Goal: Task Accomplishment & Management: Manage account settings

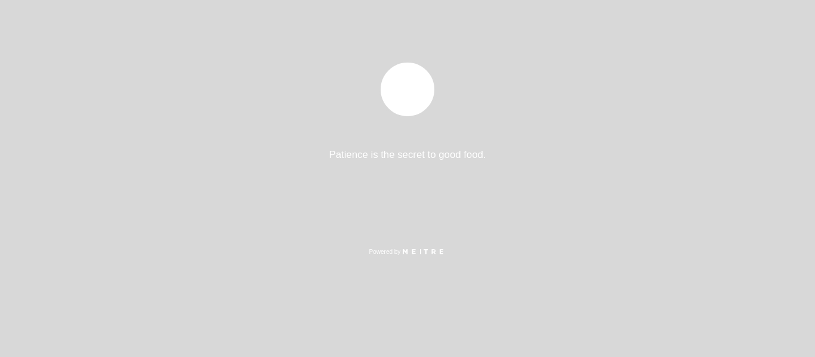
select select "es"
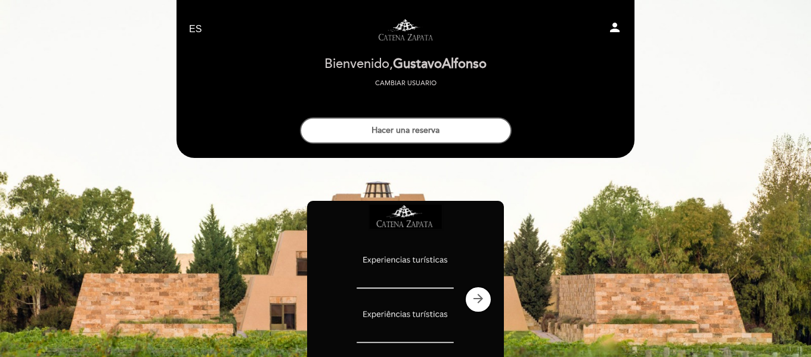
click at [611, 31] on icon "person" at bounding box center [615, 27] width 14 height 14
select select "es"
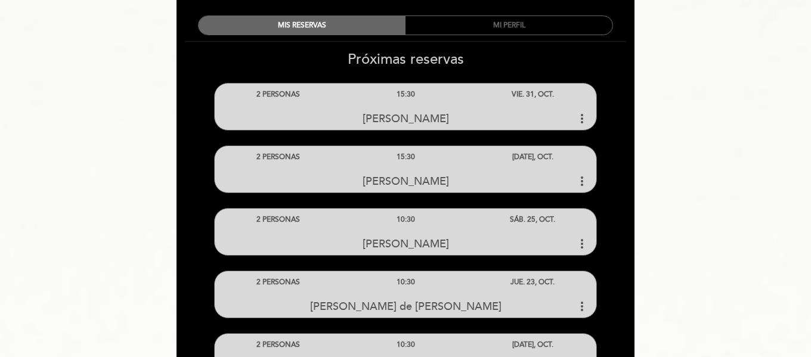
scroll to position [42, 0]
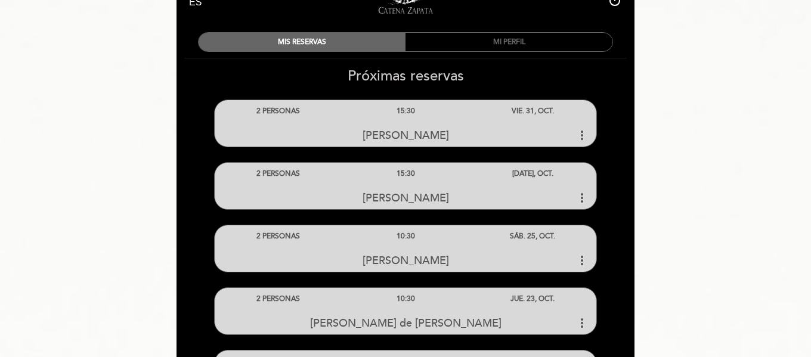
click at [616, 7] on icon "power_settings_new" at bounding box center [615, 0] width 14 height 14
select select "es"
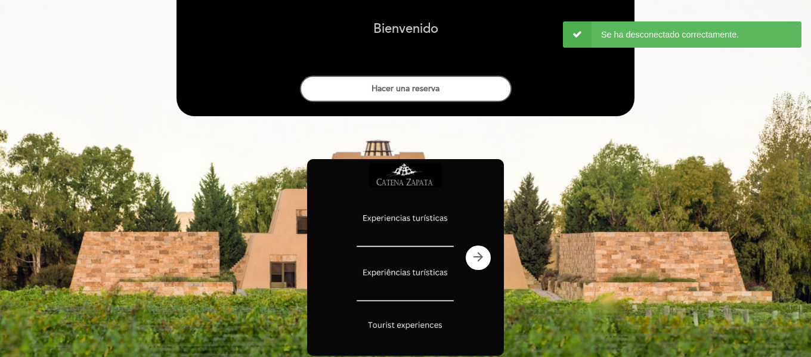
click at [581, 41] on div "× 4 Se ha desconectado correctamente." at bounding box center [682, 34] width 239 height 26
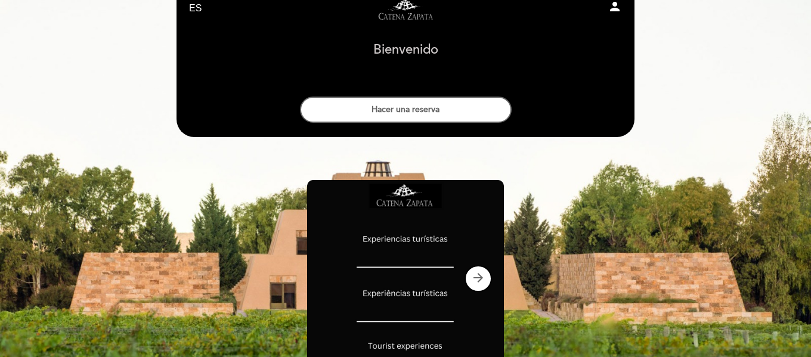
scroll to position [18, 0]
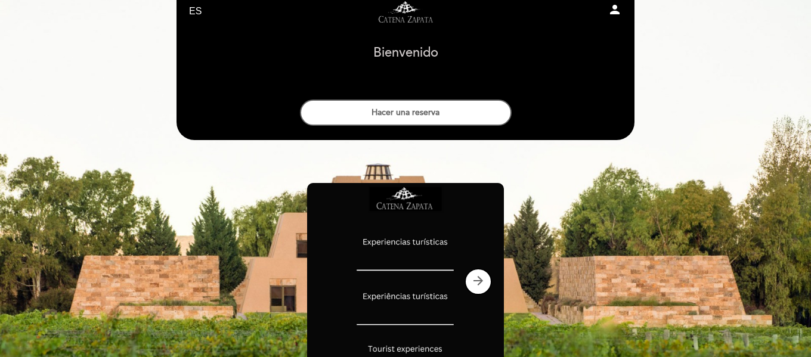
click at [616, 10] on icon "person" at bounding box center [615, 9] width 14 height 14
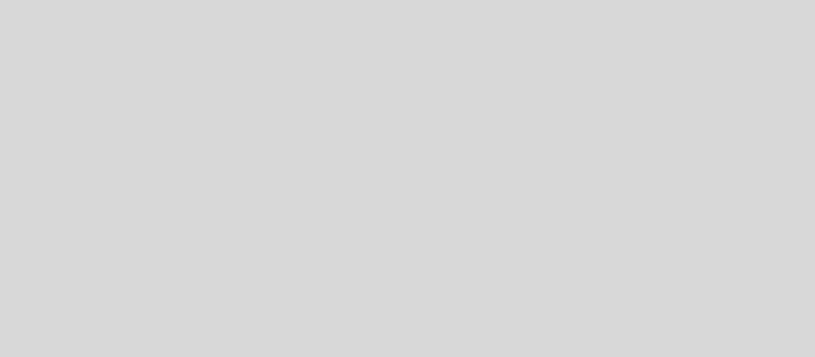
select select "es"
